Goal: Information Seeking & Learning: Learn about a topic

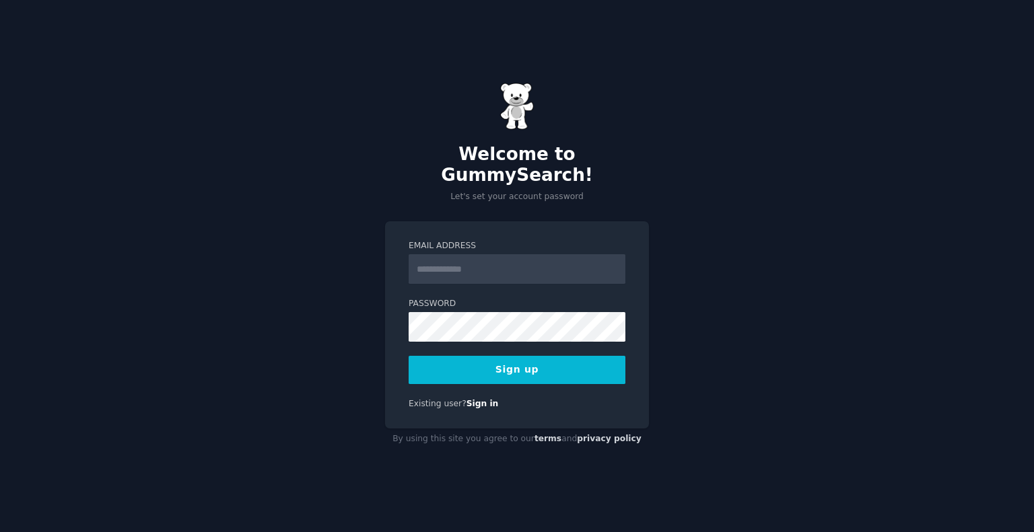
click at [530, 257] on input "Email Address" at bounding box center [517, 269] width 217 height 30
type input "**********"
click at [531, 356] on button "Sign up" at bounding box center [517, 370] width 217 height 28
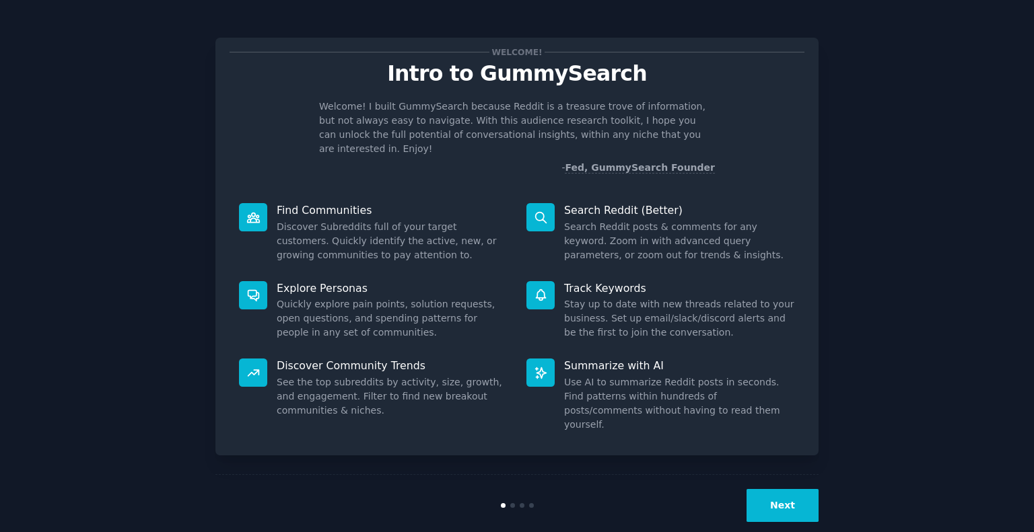
click at [778, 489] on button "Next" at bounding box center [782, 505] width 72 height 33
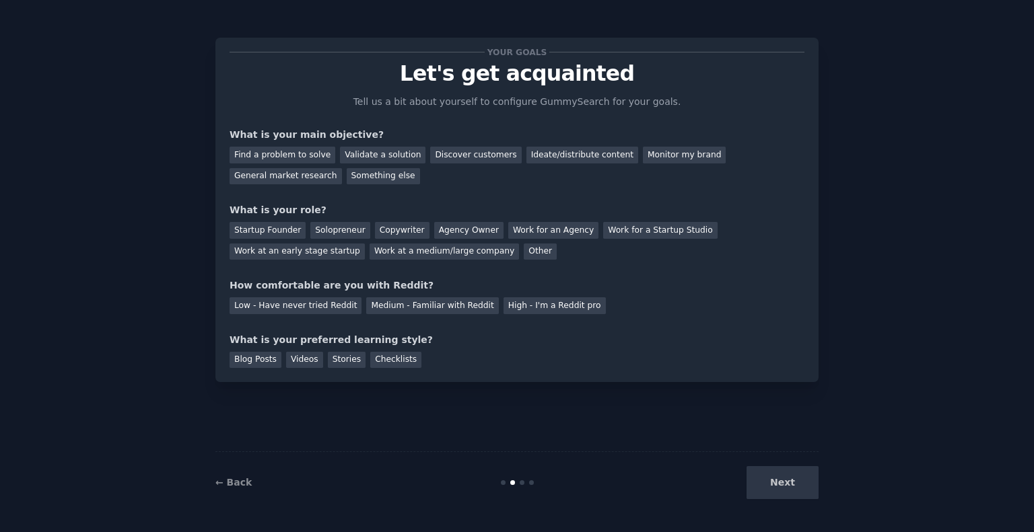
click at [775, 477] on div "Next" at bounding box center [717, 482] width 201 height 33
click at [363, 154] on div "Validate a solution" at bounding box center [382, 155] width 85 height 17
click at [309, 155] on div "Find a problem to solve" at bounding box center [283, 155] width 106 height 17
click at [328, 231] on div "Solopreneur" at bounding box center [339, 230] width 59 height 17
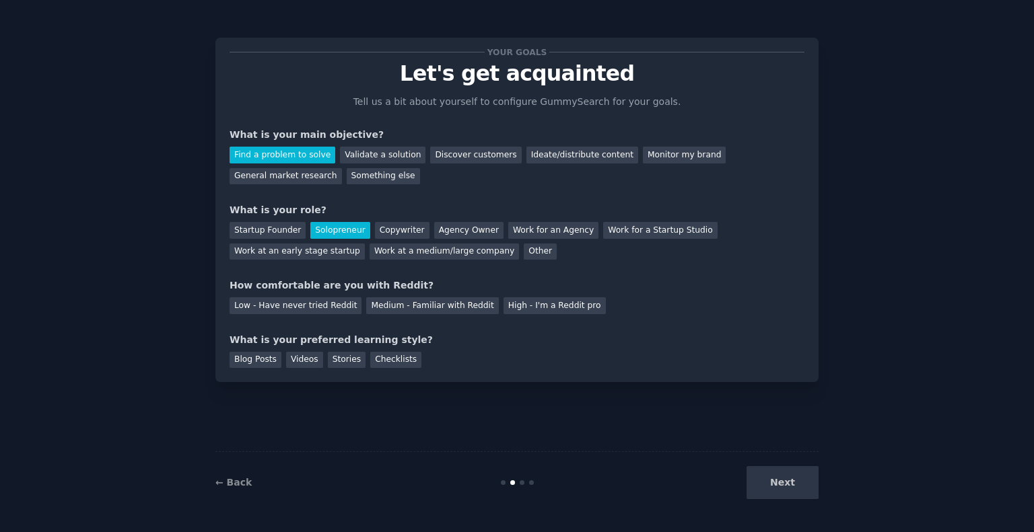
click at [298, 235] on div "Startup Founder Solopreneur Copywriter Agency Owner Work for an Agency Work for…" at bounding box center [517, 238] width 575 height 42
click at [290, 234] on div "Startup Founder" at bounding box center [268, 230] width 76 height 17
click at [380, 309] on div "Medium - Familiar with Reddit" at bounding box center [432, 306] width 132 height 17
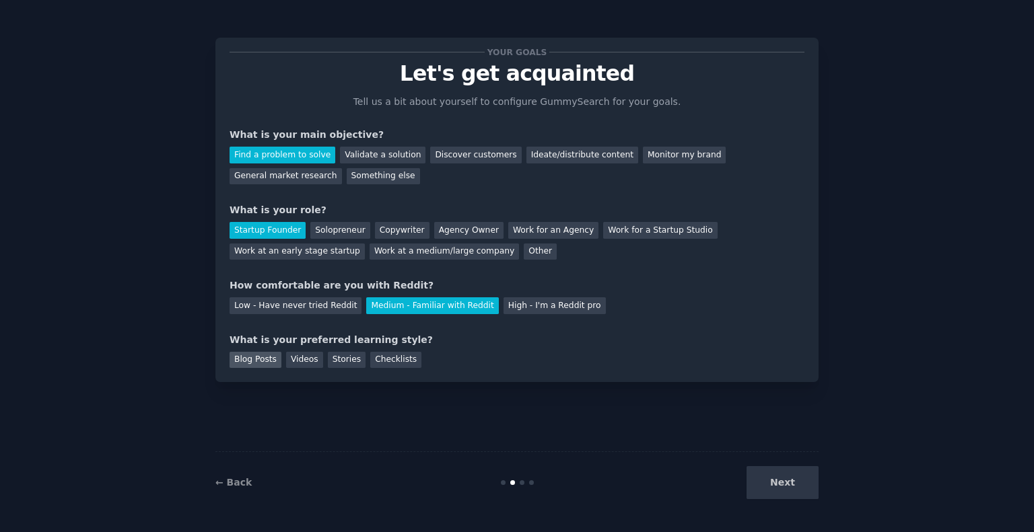
click at [254, 359] on div "Blog Posts" at bounding box center [256, 360] width 52 height 17
click at [334, 359] on div "Stories" at bounding box center [347, 360] width 38 height 17
click at [403, 353] on div "Checklists" at bounding box center [395, 360] width 51 height 17
click at [639, 465] on div "← Back Next" at bounding box center [516, 483] width 603 height 62
click at [260, 355] on div "Blog Posts" at bounding box center [256, 360] width 52 height 17
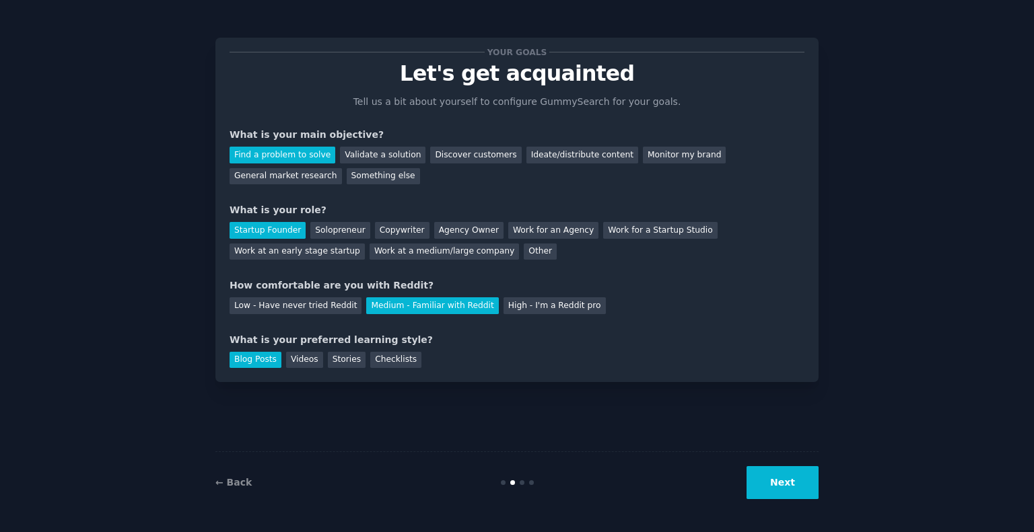
click at [814, 499] on button "Next" at bounding box center [782, 482] width 72 height 33
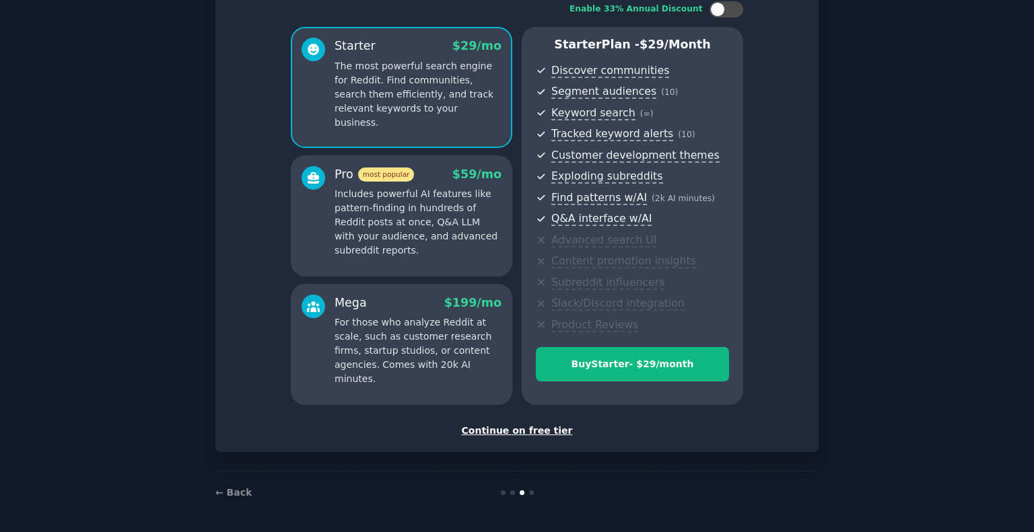
scroll to position [92, 0]
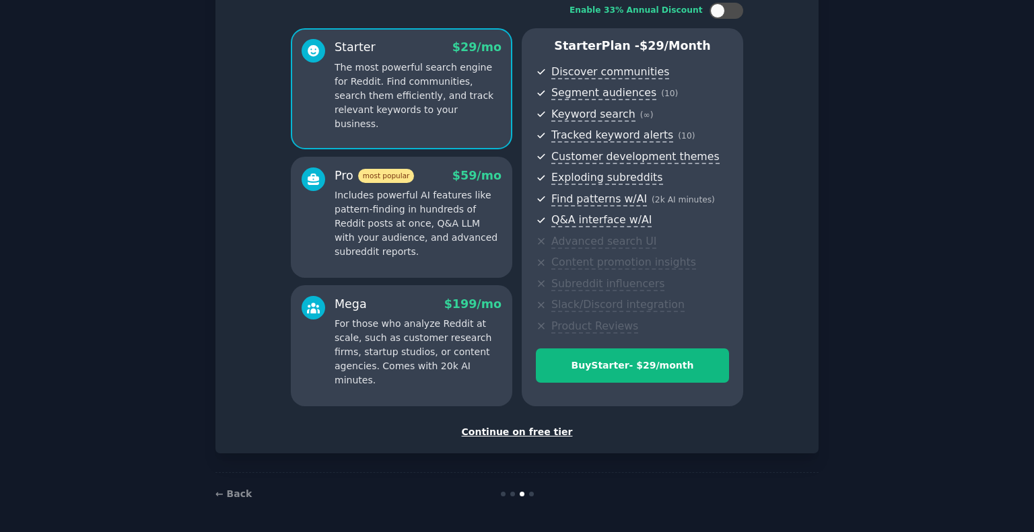
click at [536, 431] on div "Continue on free tier" at bounding box center [517, 432] width 575 height 14
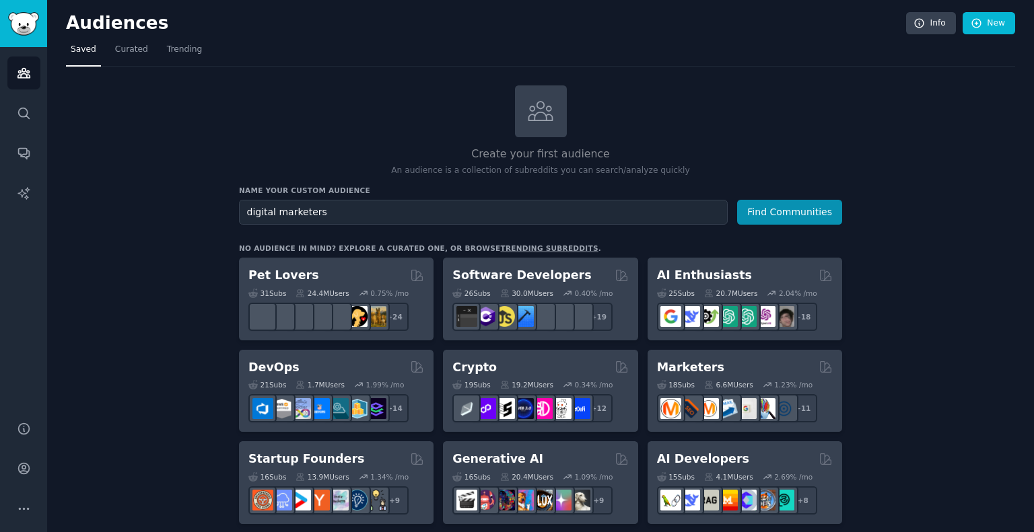
type input "digital marketers"
click at [737, 200] on button "Find Communities" at bounding box center [789, 212] width 105 height 25
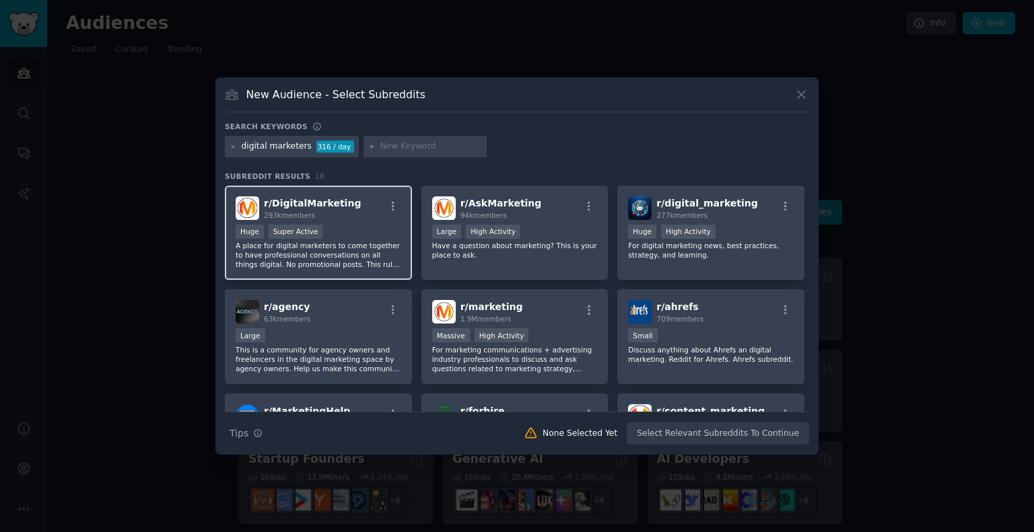
click at [350, 219] on div "r/ DigitalMarketing 293k members" at bounding box center [319, 209] width 166 height 24
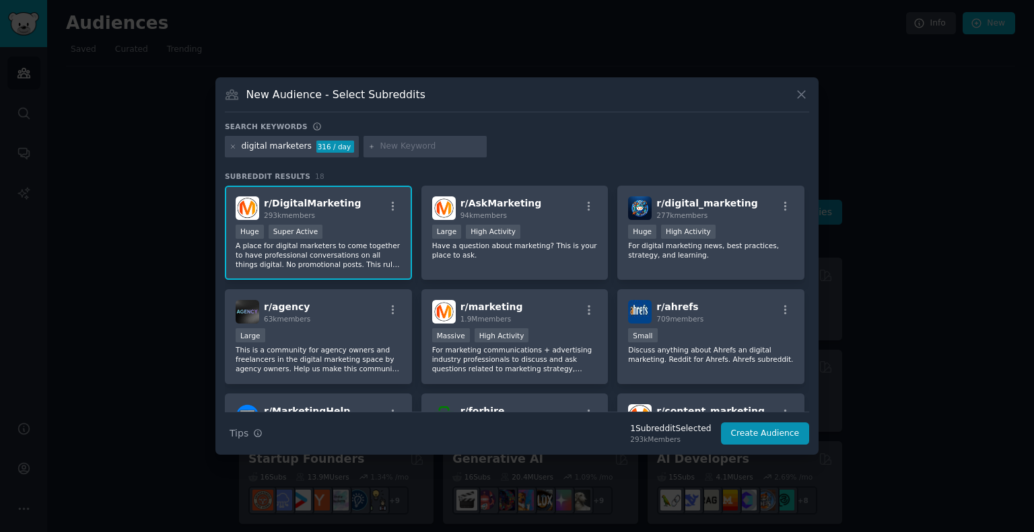
click at [350, 219] on div "r/ DigitalMarketing 293k members" at bounding box center [319, 209] width 166 height 24
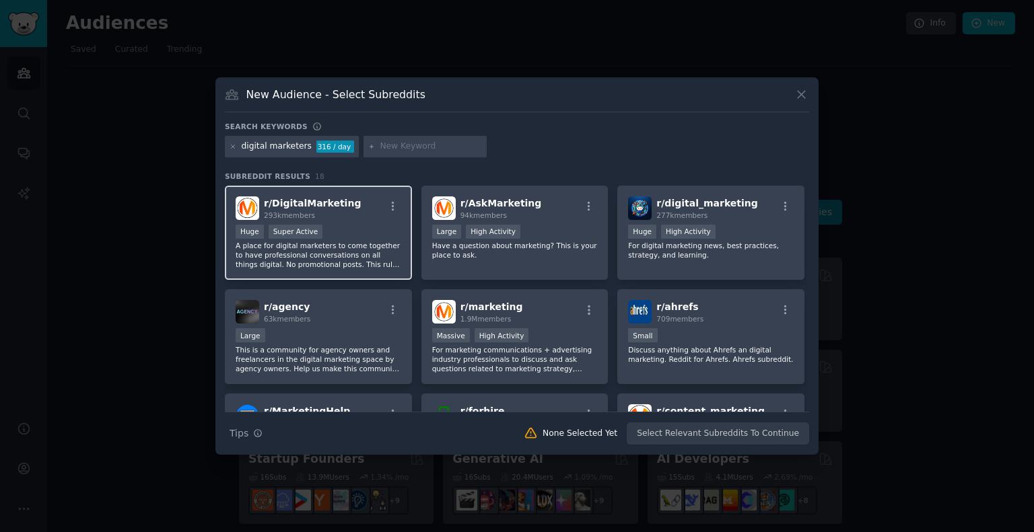
click at [328, 211] on div "293k members" at bounding box center [312, 215] width 97 height 9
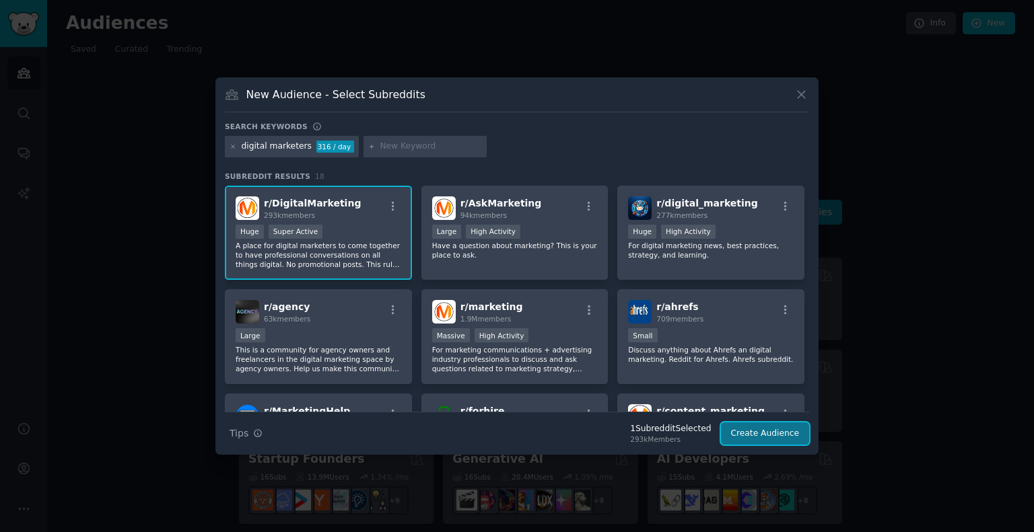
click at [753, 435] on button "Create Audience" at bounding box center [765, 434] width 89 height 23
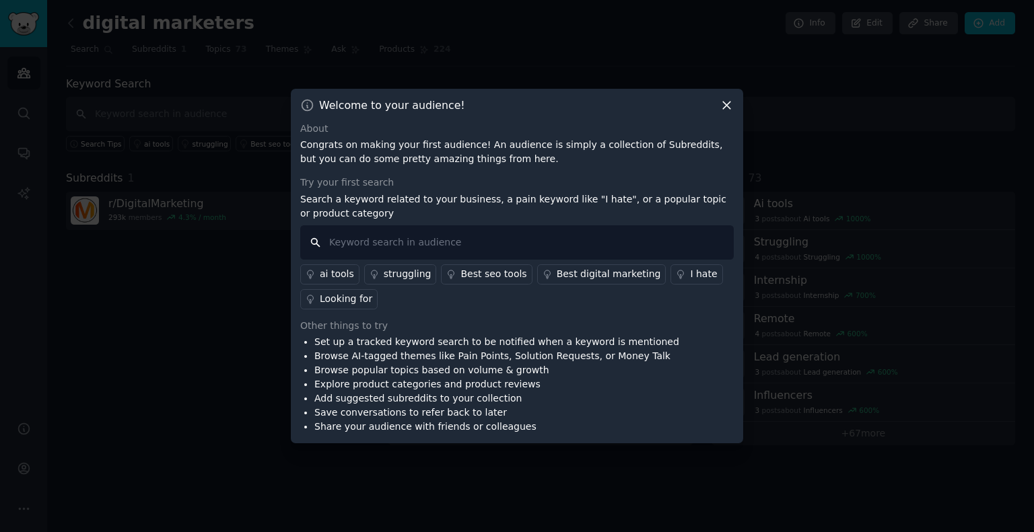
click at [549, 238] on input "text" at bounding box center [516, 242] width 433 height 34
type input "GEO"
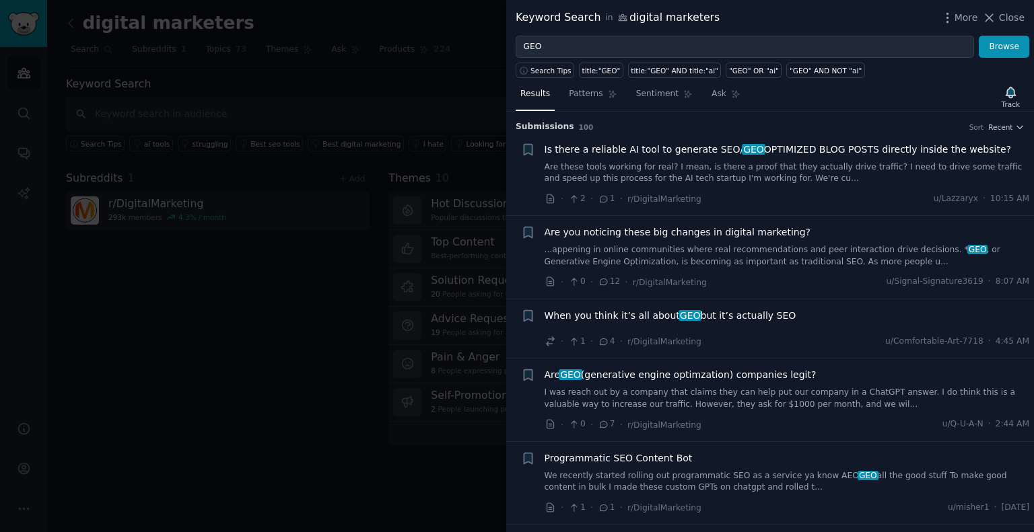
click at [609, 165] on link "Are these tools working for real? I mean, is there a proof that they actually d…" at bounding box center [787, 174] width 485 height 24
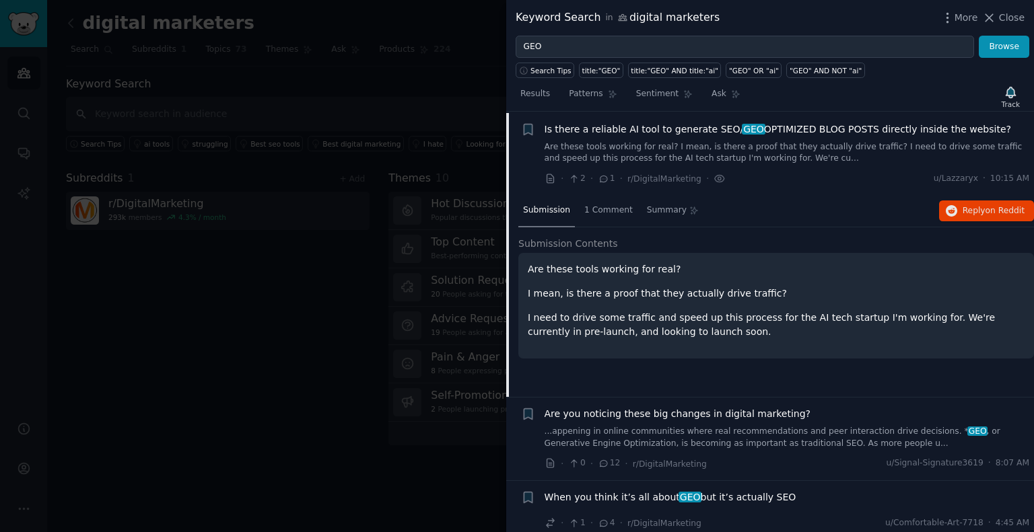
scroll to position [21, 0]
click at [947, 77] on div "Search Tips title:"GEO" title:"GEO" AND title:"ai" "GEO" OR "ai" "GEO" AND NOT …" at bounding box center [770, 68] width 528 height 20
click at [825, 179] on div "· 2 · 1 · r/DigitalMarketing · u/[GEOGRAPHIC_DATA] · 10:15 AM" at bounding box center [787, 178] width 485 height 14
click at [635, 169] on div "Is there a reliable AI tool to generate SEO/ GEO OPTIMIZED BLOG POSTS directly …" at bounding box center [787, 154] width 485 height 64
click at [654, 131] on span "Is there a reliable AI tool to generate SEO/ GEO OPTIMIZED BLOG POSTS directly …" at bounding box center [778, 129] width 466 height 14
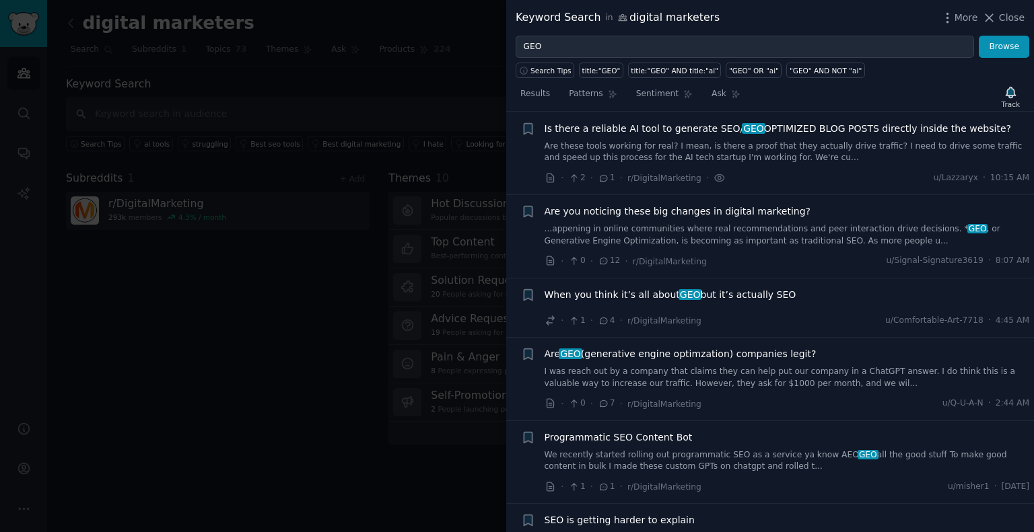
click at [654, 131] on span "Is there a reliable AI tool to generate SEO/ GEO OPTIMIZED BLOG POSTS directly …" at bounding box center [778, 129] width 466 height 14
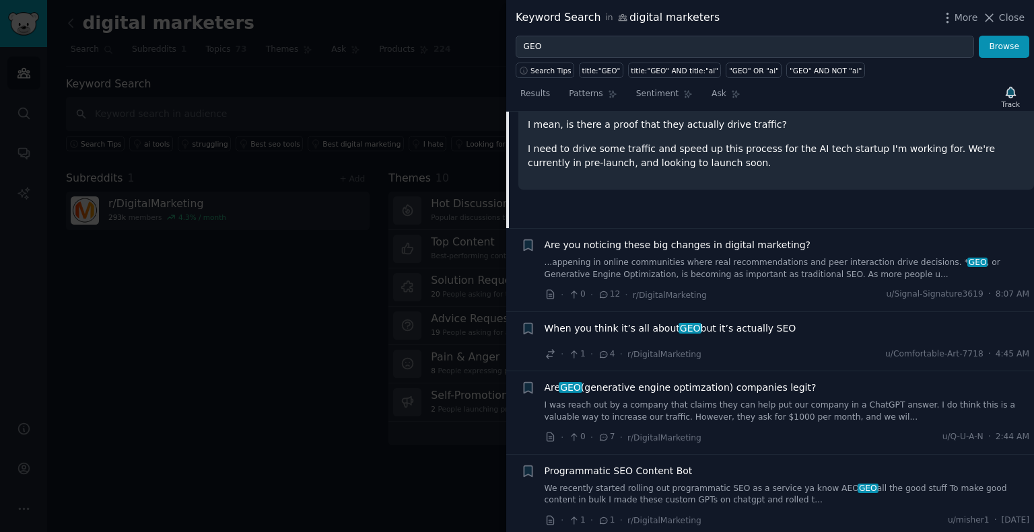
scroll to position [188, 0]
click at [616, 250] on span "Are you noticing these big changes in digital marketing?" at bounding box center [678, 246] width 267 height 14
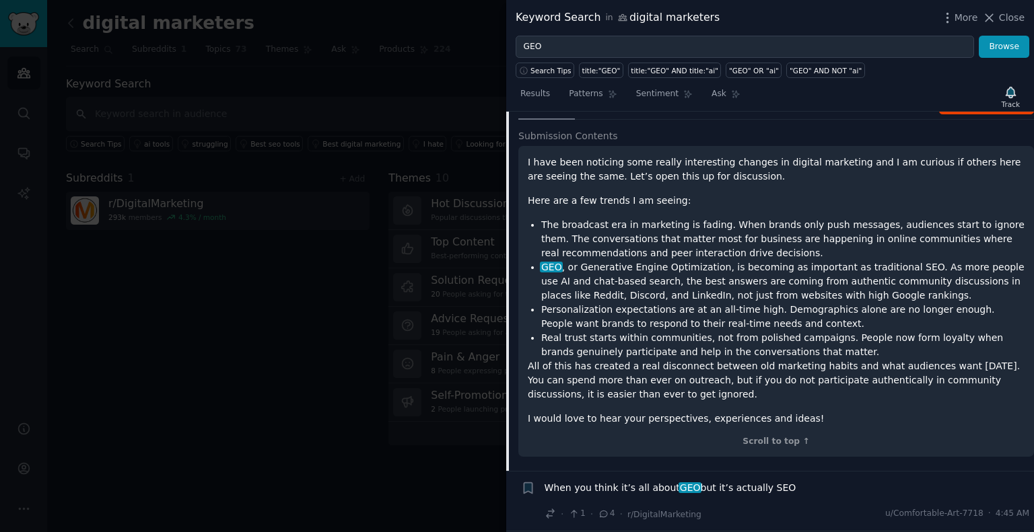
scroll to position [211, 0]
click at [631, 394] on p "All of this has created a real disconnect between old marketing habits and what…" at bounding box center [776, 380] width 497 height 42
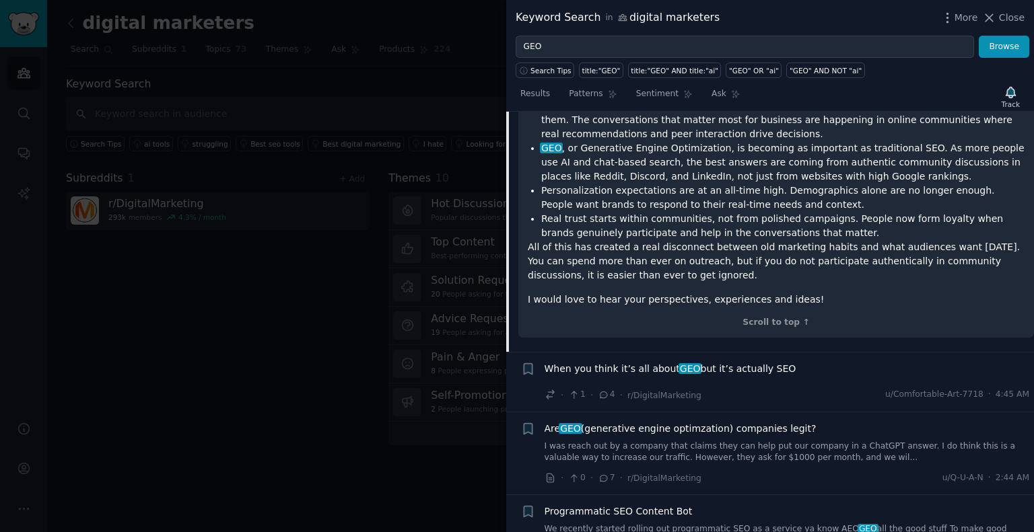
scroll to position [323, 0]
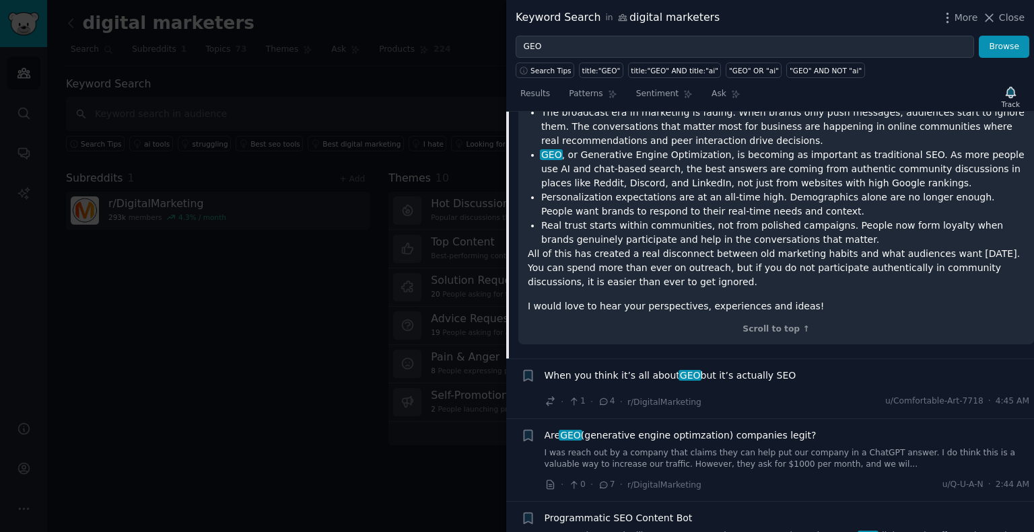
click at [755, 317] on div "I have been noticing some really interesting changes in digital marketing and I…" at bounding box center [776, 190] width 516 height 312
click at [763, 325] on div "Scroll to top ↑" at bounding box center [776, 330] width 497 height 12
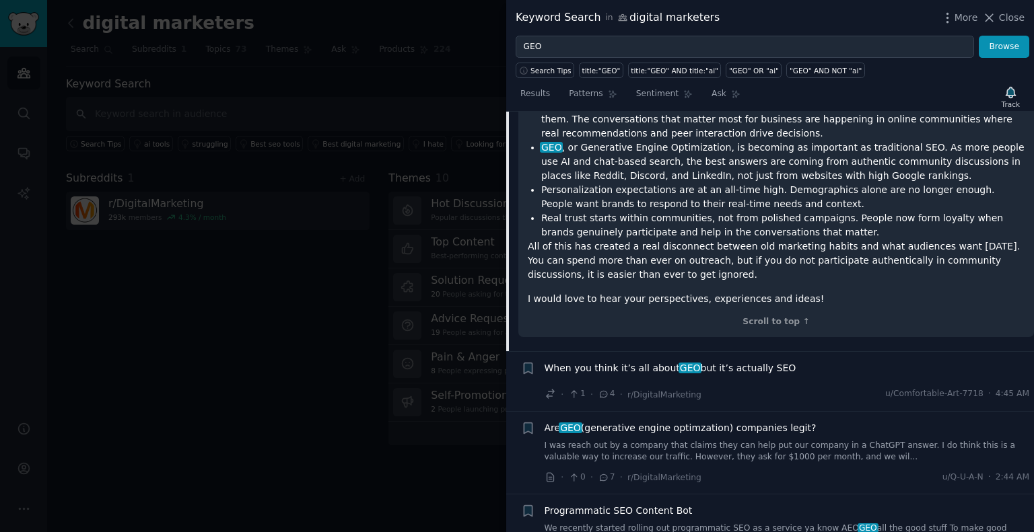
click at [753, 367] on span "When you think it’s all about GEO but it’s actually SEO" at bounding box center [671, 368] width 252 height 14
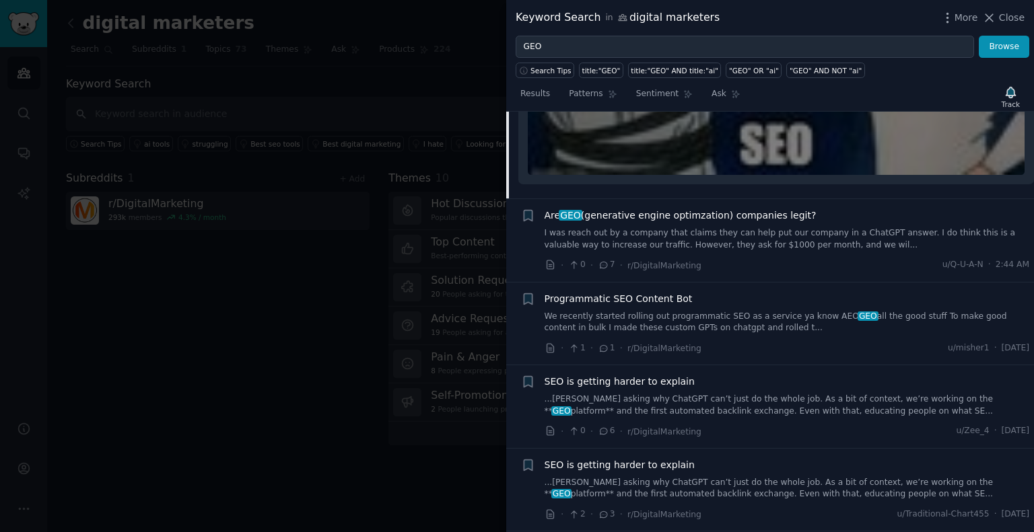
scroll to position [757, 0]
click at [794, 230] on link "I was reach out by a company that claims they can help put our company in a Cha…" at bounding box center [787, 240] width 485 height 24
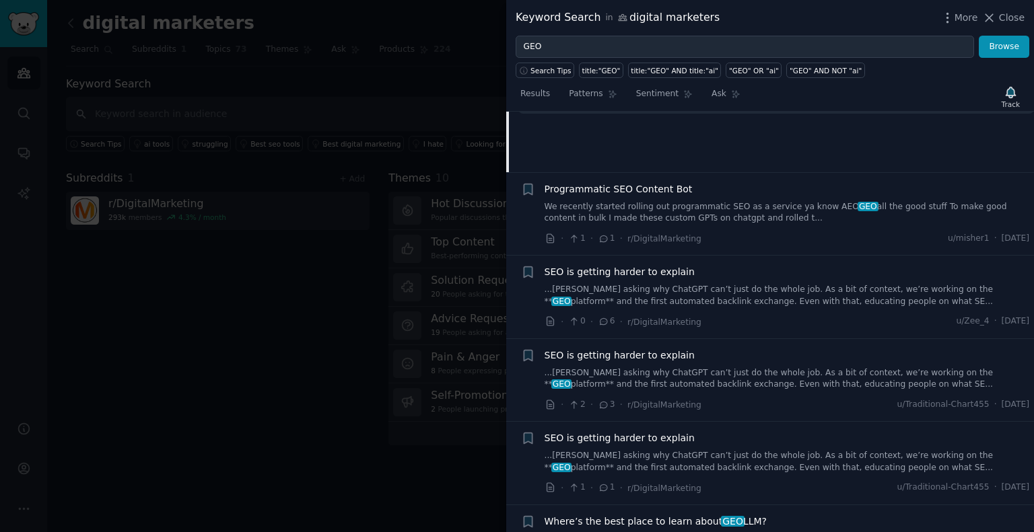
scroll to position [471, 0]
click at [686, 219] on link "We recently started rolling out programmatic SEO as a service ya know AEO GEO a…" at bounding box center [787, 214] width 485 height 24
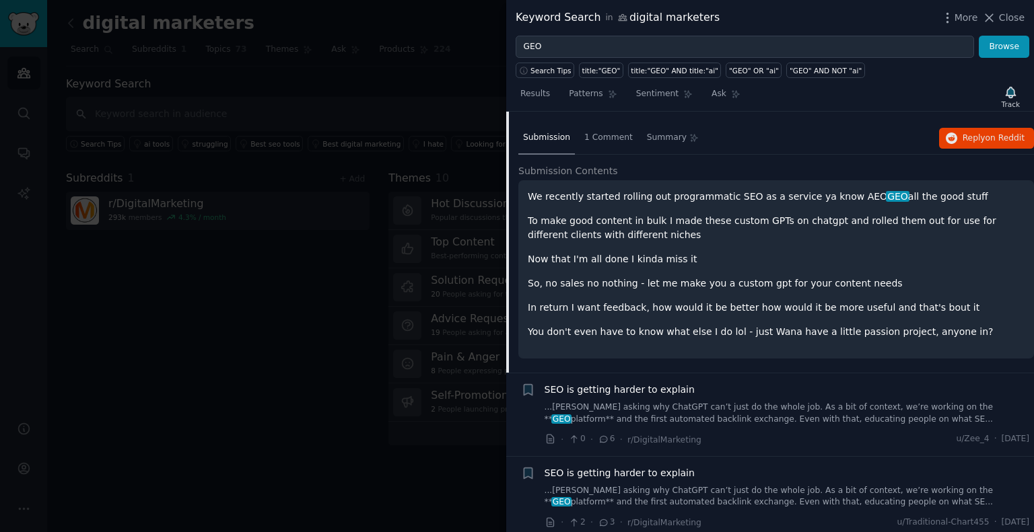
scroll to position [403, 0]
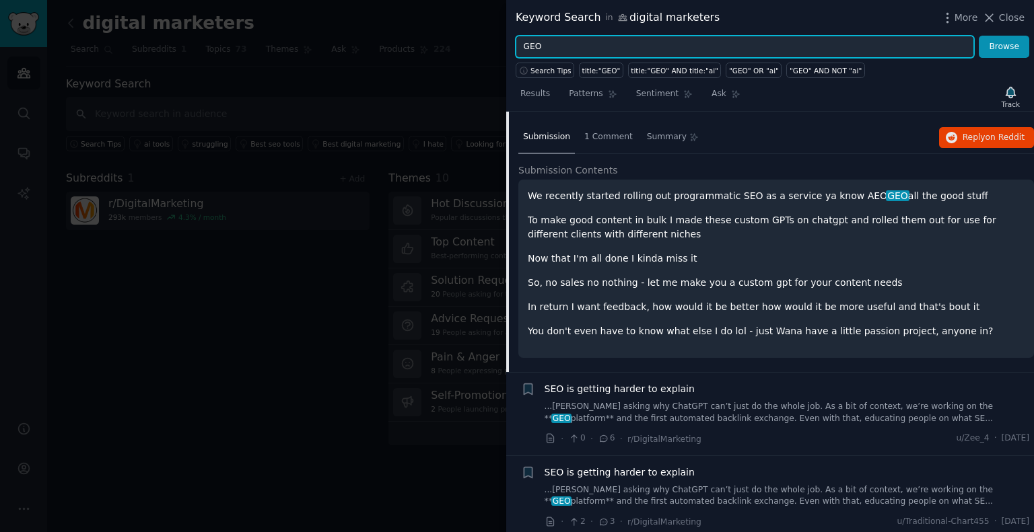
click at [620, 42] on input "GEO" at bounding box center [745, 47] width 458 height 23
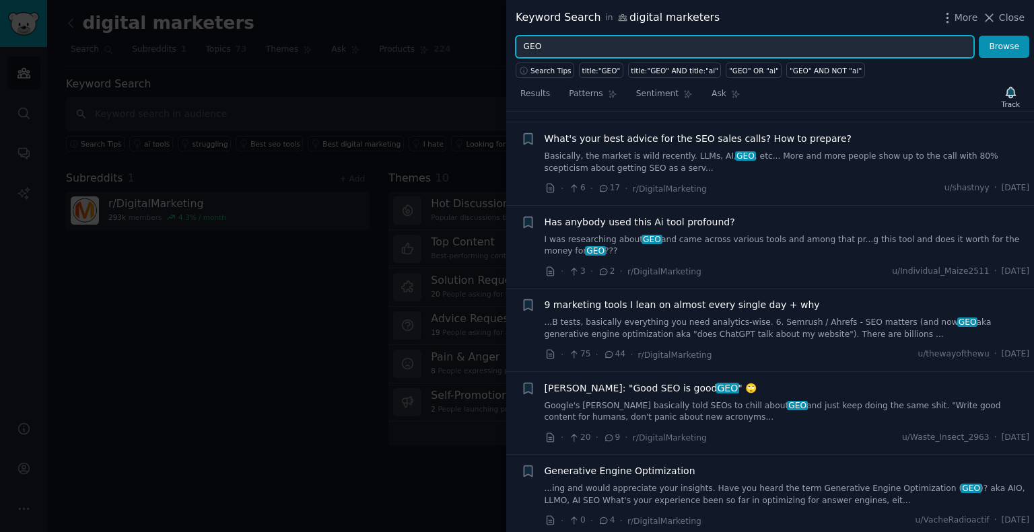
scroll to position [1129, 0]
type input "G"
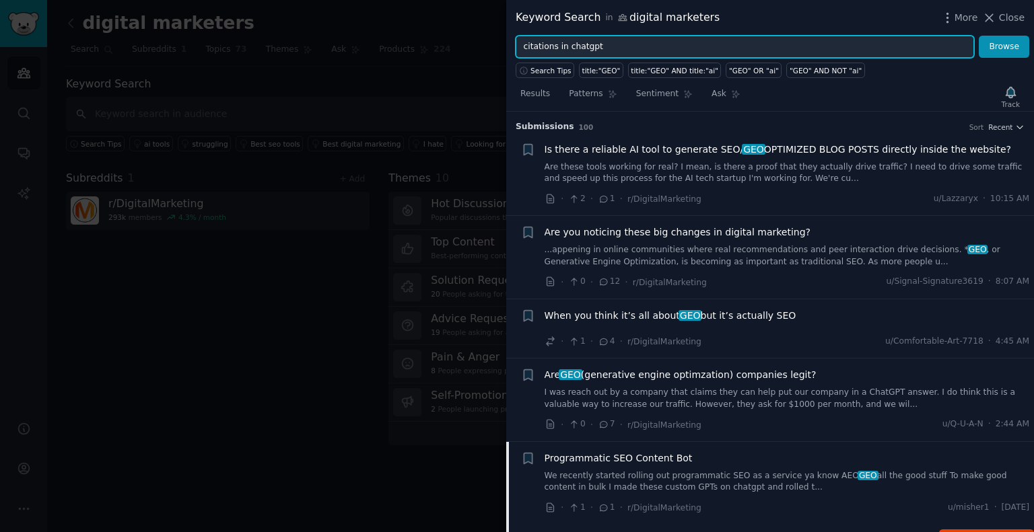
type input "citations in chatgpt"
click at [979, 36] on button "Browse" at bounding box center [1004, 47] width 50 height 23
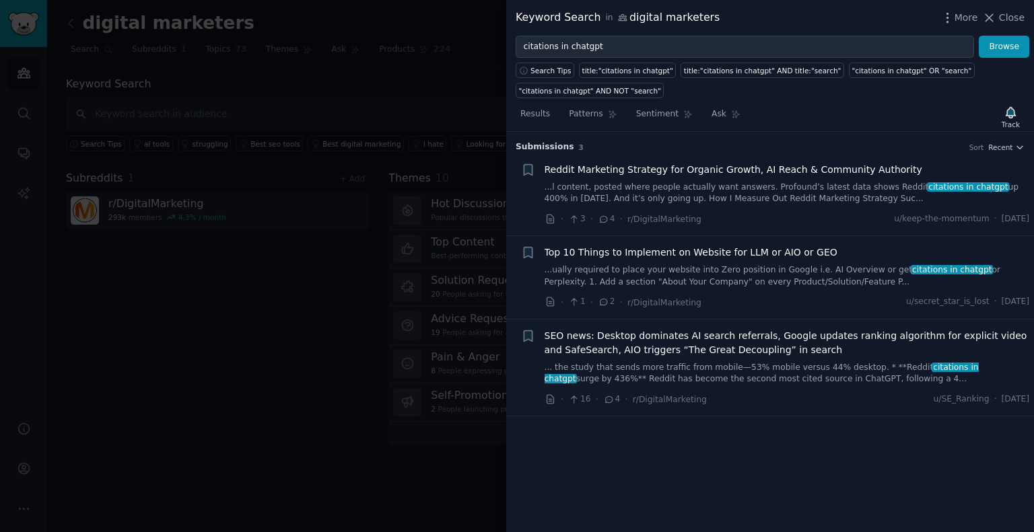
click at [738, 190] on link "...l content, posted where people actually want answers. Profound’s latest data…" at bounding box center [787, 194] width 485 height 24
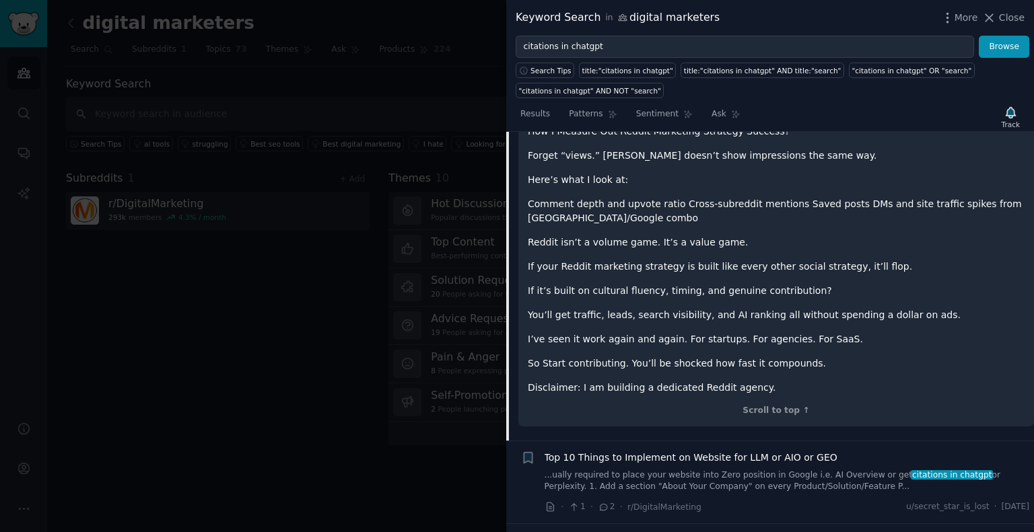
scroll to position [869, 0]
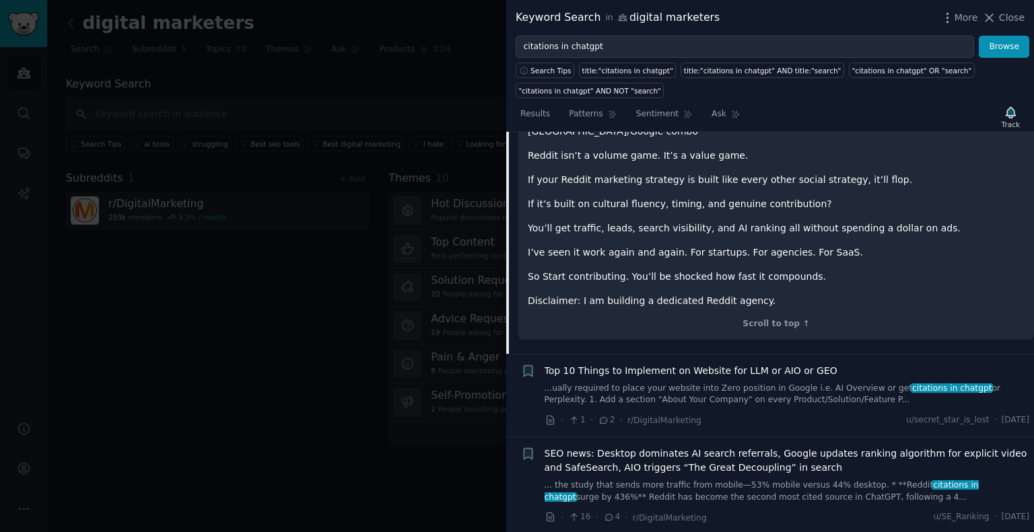
click at [683, 374] on span "Top 10 Things to Implement on Website for LLM or AIO or GEO" at bounding box center [691, 371] width 293 height 14
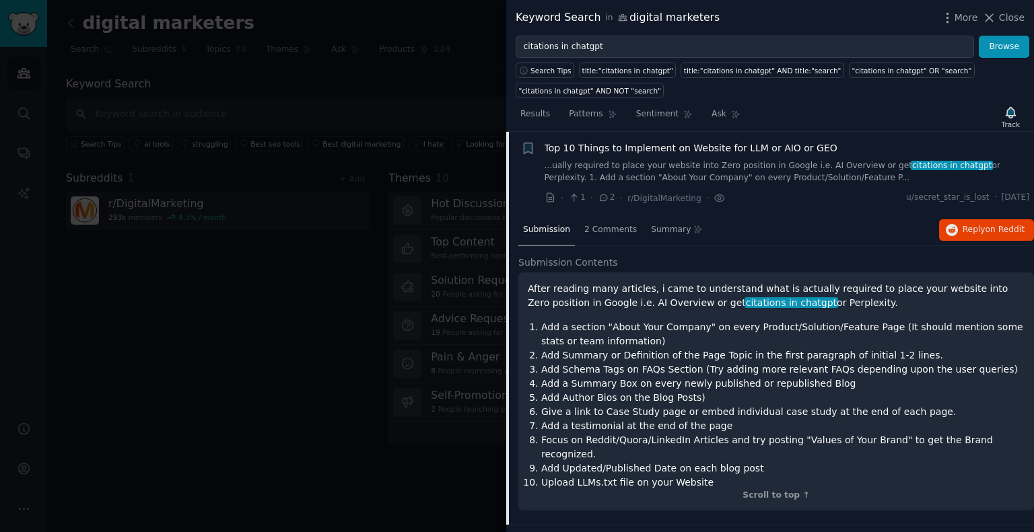
scroll to position [178, 0]
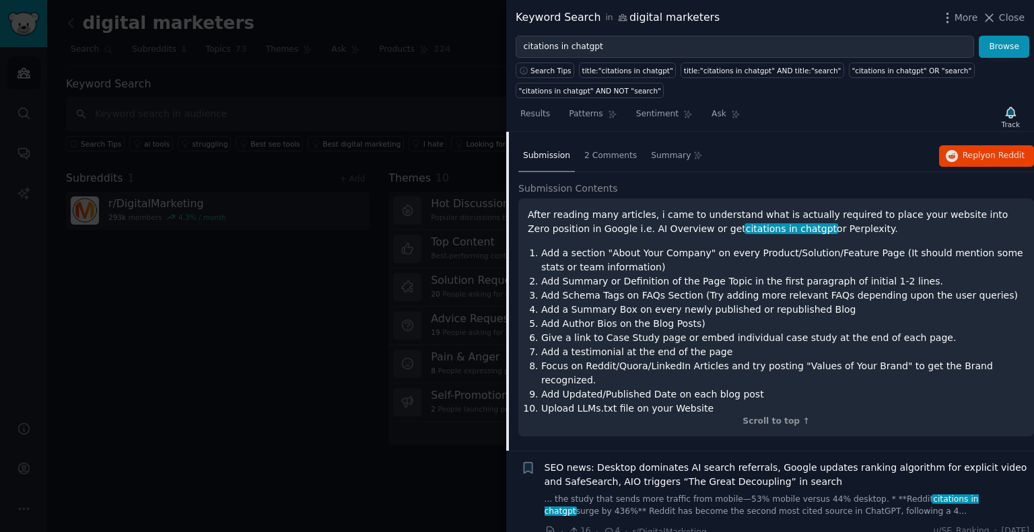
click at [637, 468] on span "SEO news: Desktop dominates AI search referrals, Google updates ranking algorit…" at bounding box center [787, 475] width 485 height 28
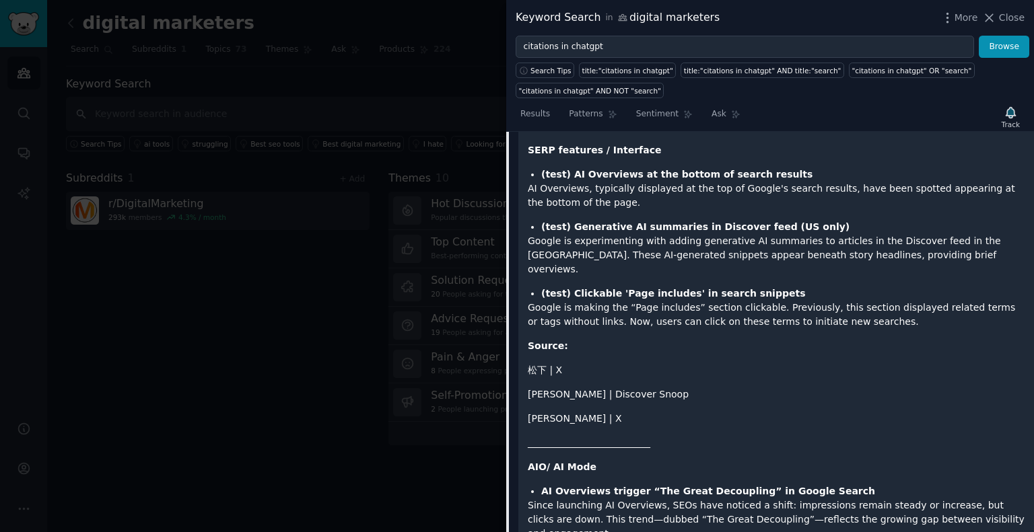
scroll to position [379, 0]
